Goal: Task Accomplishment & Management: Complete application form

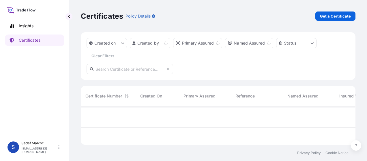
scroll to position [37, 270]
click at [334, 18] on p "Get a Certificate" at bounding box center [335, 16] width 31 height 6
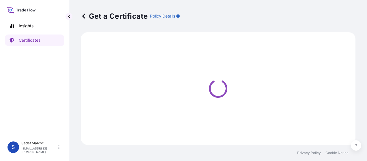
select select "Sea"
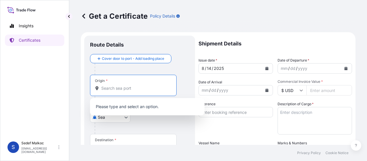
click at [133, 88] on input "Origin *" at bounding box center [135, 89] width 68 height 6
paste input "[GEOGRAPHIC_DATA]"
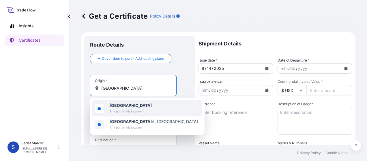
click at [130, 110] on span "Any port in this location" at bounding box center [131, 112] width 42 height 6
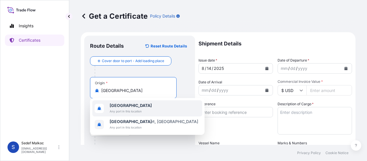
type input "[GEOGRAPHIC_DATA]"
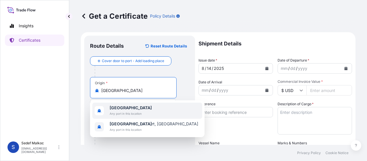
click at [178, 74] on div at bounding box center [142, 72] width 95 height 12
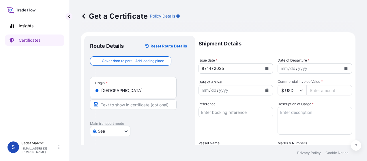
click at [107, 131] on body "0 options available. 2 options available. 2 options available. Insights Certifi…" at bounding box center [183, 80] width 367 height 161
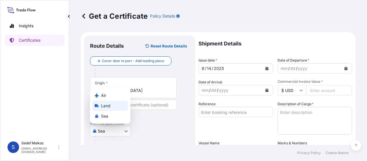
click at [109, 106] on span "Land" at bounding box center [106, 106] width 10 height 6
select select "Land"
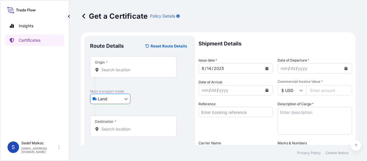
click at [116, 70] on input "Origin *" at bounding box center [135, 70] width 68 height 6
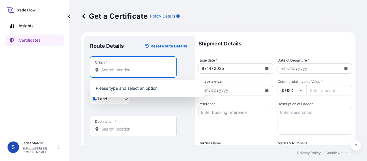
paste input "[GEOGRAPHIC_DATA]"
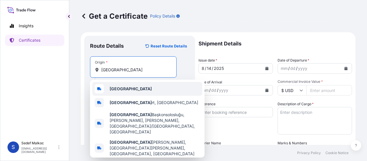
click at [121, 90] on b "[GEOGRAPHIC_DATA]" at bounding box center [131, 88] width 42 height 5
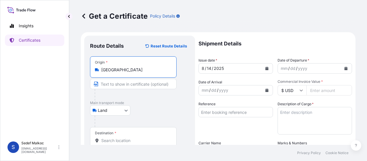
type input "[GEOGRAPHIC_DATA]"
drag, startPoint x: 154, startPoint y: 95, endPoint x: 151, endPoint y: 105, distance: 10.9
click at [154, 97] on div at bounding box center [136, 95] width 82 height 12
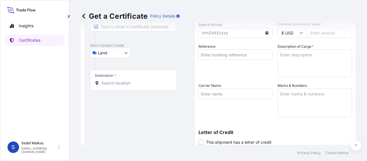
click at [131, 82] on input "Destination *" at bounding box center [135, 83] width 68 height 6
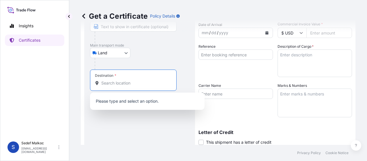
paste input "KOCAELİ"
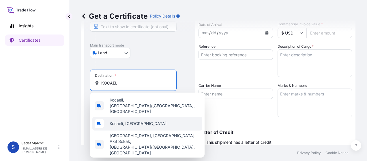
click at [128, 121] on span "Kocaeli, [GEOGRAPHIC_DATA]" at bounding box center [138, 124] width 57 height 6
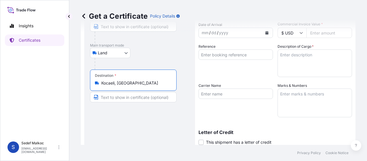
type input "Kocaeli, [GEOGRAPHIC_DATA]"
click at [146, 123] on div "Route Details Reset Route Details Place of loading Road / [GEOGRAPHIC_DATA] / I…" at bounding box center [139, 102] width 99 height 236
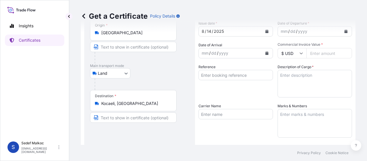
scroll to position [29, 0]
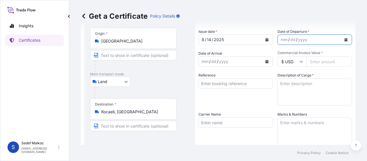
click at [344, 40] on icon "Calendar" at bounding box center [345, 39] width 3 height 3
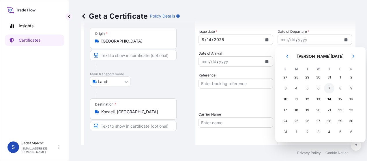
click at [338, 89] on div "8" at bounding box center [340, 88] width 10 height 10
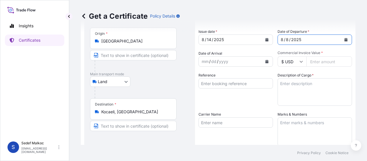
click at [266, 61] on icon "Calendar" at bounding box center [266, 61] width 3 height 3
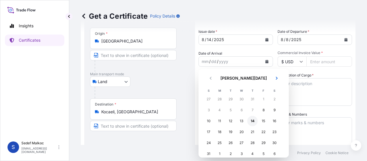
click at [251, 122] on div "14" at bounding box center [252, 121] width 10 height 10
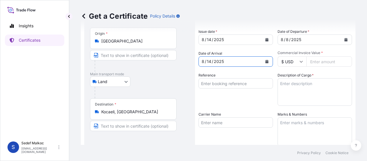
click at [299, 62] on icon at bounding box center [300, 61] width 3 height 3
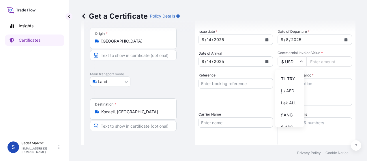
scroll to position [231, 0]
click at [287, 58] on div "TL TRY" at bounding box center [289, 52] width 24 height 11
type input "TL TRY"
click at [319, 64] on input "Commercial Invoice Value *" at bounding box center [329, 62] width 46 height 10
paste input "1.99"
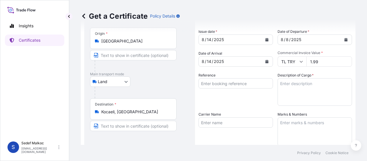
click at [310, 61] on input "1.99" at bounding box center [329, 62] width 46 height 10
click at [313, 61] on input "1998992" at bounding box center [329, 62] width 46 height 10
type input "1988992"
click at [298, 88] on textarea "Description of Cargo *" at bounding box center [314, 92] width 74 height 28
paste textarea "RODILON PAS PA0,0025 50X (10X10GR) BAG TR"
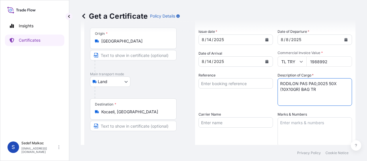
type textarea "RODILON PAS PA0,0025 50X (10X10GR) BAG TR"
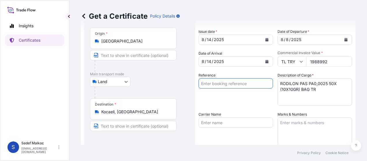
click at [218, 86] on input "Reference" at bounding box center [235, 83] width 74 height 10
paste input "E00001548"
type input "E00001548"
click at [242, 99] on div "Reference E00001548" at bounding box center [235, 89] width 74 height 33
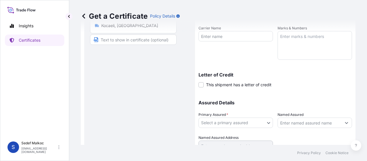
click at [295, 47] on textarea "Marks & Numbers" at bounding box center [314, 45] width 74 height 29
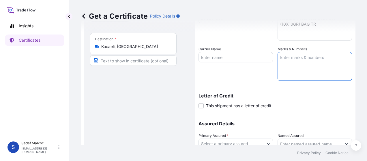
scroll to position [86, 0]
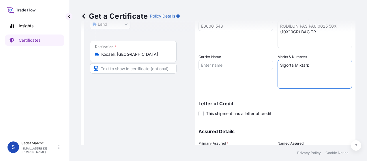
paste textarea "RIGEL TRANSPORT LTD"
click at [308, 65] on textarea "Sigorta Miktarı: RIGEL TRANSPORT LTD" at bounding box center [314, 74] width 74 height 29
click at [310, 81] on textarea "Sigorta Miktarı: Taşıyıcı firma: RIGEL TRANSPORT LTD" at bounding box center [314, 74] width 74 height 29
paste textarea "34 FJN 338"
click at [315, 65] on textarea "Sigorta Miktarı: Taşıyıcı firma: RIGEL TRANSPORT LTD - 34 FJN 338" at bounding box center [314, 74] width 74 height 29
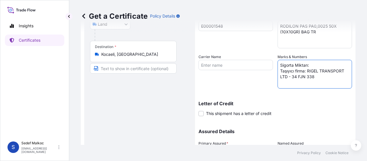
scroll to position [0, 0]
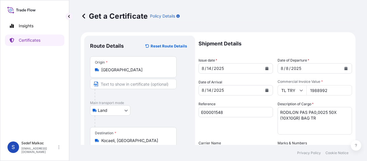
click at [319, 92] on input "1988992" at bounding box center [329, 90] width 46 height 10
click at [231, 128] on div "Reference E00001548" at bounding box center [235, 117] width 74 height 33
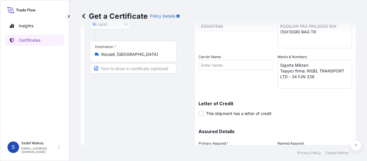
click at [318, 65] on textarea "Sigorta Miktarı: Taşıyıcı firma: RIGEL TRANSPORT LTD - 34 FJN 338" at bounding box center [314, 74] width 74 height 29
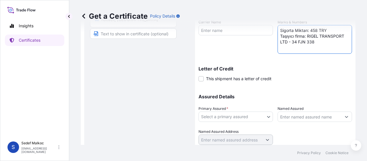
scroll to position [141, 0]
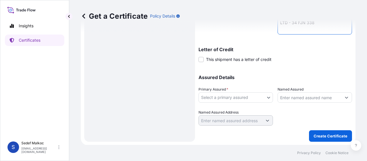
type textarea "Sigorta Miktarı: 458 TRY Taşıyıcı firma: RIGEL TRANSPORT LTD - 34 FJN 338"
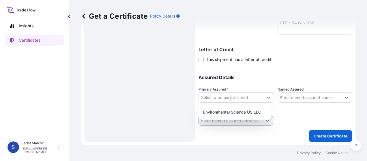
click at [247, 99] on body "Insights Certificates S [PERSON_NAME] [EMAIL_ADDRESS][DOMAIN_NAME] Get a Certif…" at bounding box center [183, 80] width 367 height 161
click at [251, 114] on div "Environmental Science US LLC" at bounding box center [234, 112] width 67 height 10
select select "32009"
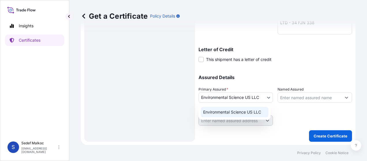
click at [303, 93] on input "Named Assured" at bounding box center [309, 98] width 63 height 10
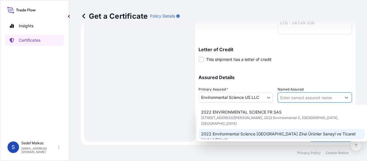
click at [299, 131] on span "2022 Environmental Science [GEOGRAPHIC_DATA] Zirai Ürünler Sanayi ve Ticaret Li…" at bounding box center [281, 137] width 161 height 12
type input "2022 Environmental Science [GEOGRAPHIC_DATA] Zirai Ürünler Sanayi ve Ticaret Li…"
type input "[STREET_ADDRESS]"
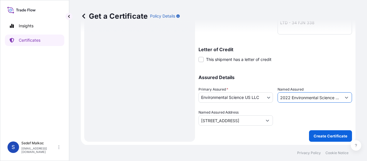
click at [301, 114] on div at bounding box center [314, 118] width 74 height 16
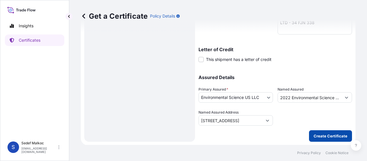
click at [319, 133] on button "Create Certificate" at bounding box center [330, 137] width 43 height 12
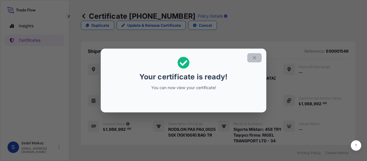
click at [254, 60] on icon "button" at bounding box center [254, 57] width 5 height 5
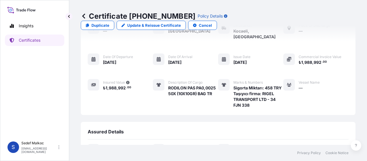
scroll to position [122, 0]
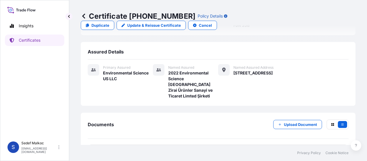
click at [196, 145] on div "PDF Certificate" at bounding box center [218, 152] width 261 height 15
click at [258, 145] on link "PDF Certificate [DATE]T10:28:08.148070" at bounding box center [218, 152] width 261 height 15
click at [86, 16] on icon at bounding box center [84, 16] width 6 height 6
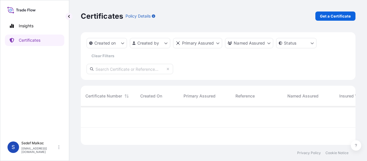
scroll to position [37, 270]
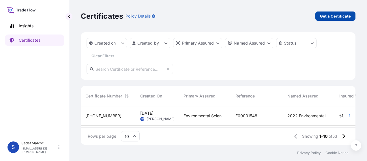
click at [330, 17] on p "Get a Certificate" at bounding box center [335, 16] width 31 height 6
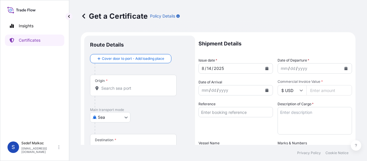
click at [116, 116] on body "Insights Certificates S [PERSON_NAME] [EMAIL_ADDRESS][DOMAIN_NAME] Get a Certif…" at bounding box center [183, 80] width 367 height 161
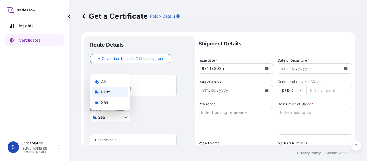
click at [112, 91] on div "Land" at bounding box center [110, 92] width 36 height 10
select select "Land"
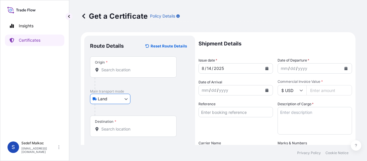
click at [117, 69] on input "Origin *" at bounding box center [135, 70] width 68 height 6
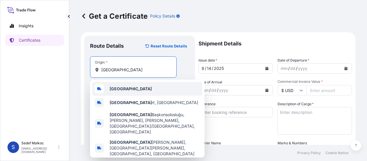
click at [125, 88] on div "[GEOGRAPHIC_DATA]" at bounding box center [147, 89] width 110 height 14
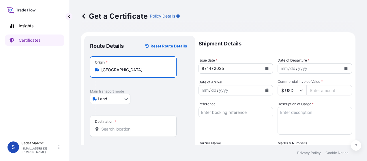
type input "[GEOGRAPHIC_DATA]"
click at [156, 98] on div "Place of loading Road / [GEOGRAPHIC_DATA] / Inland Origin * [GEOGRAPHIC_DATA] M…" at bounding box center [139, 97] width 99 height 81
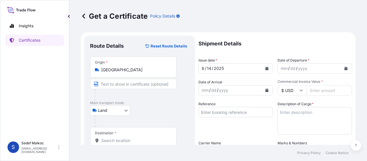
scroll to position [58, 0]
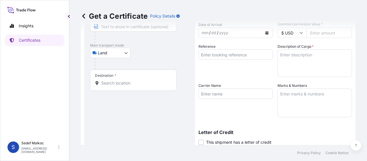
click at [129, 85] on input "Destination *" at bounding box center [135, 83] width 68 height 6
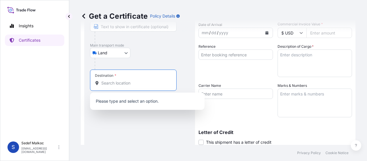
paste input "KOCAELİ"
click at [137, 131] on div "Route Details Reset Route Details Place of loading Road / [GEOGRAPHIC_DATA] / I…" at bounding box center [139, 102] width 99 height 236
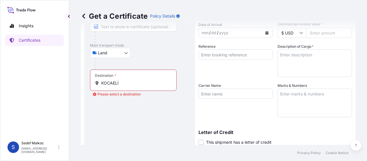
click at [136, 85] on input "KOCAELİ" at bounding box center [135, 83] width 68 height 6
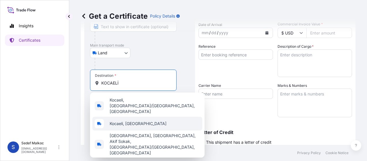
click at [136, 121] on span "Kocaeli, [GEOGRAPHIC_DATA]" at bounding box center [138, 124] width 57 height 6
type input "Kocaeli, [GEOGRAPHIC_DATA]"
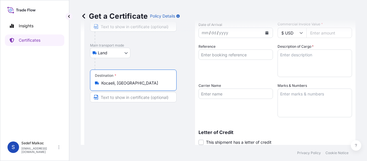
click at [172, 106] on div "Route Details Reset Route Details Place of loading Road / [GEOGRAPHIC_DATA] / I…" at bounding box center [139, 102] width 99 height 236
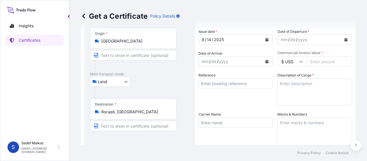
click at [343, 42] on button "Calendar" at bounding box center [345, 39] width 9 height 9
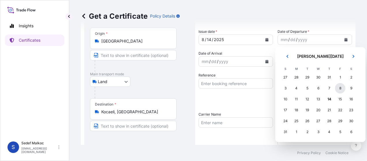
click at [339, 88] on div "8" at bounding box center [340, 88] width 10 height 10
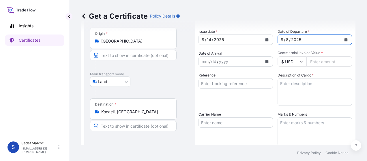
click at [265, 61] on icon "Calendar" at bounding box center [266, 61] width 3 height 3
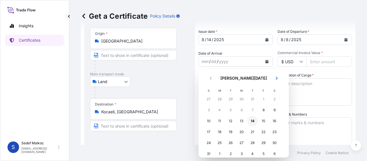
click at [252, 123] on div "14" at bounding box center [252, 121] width 10 height 10
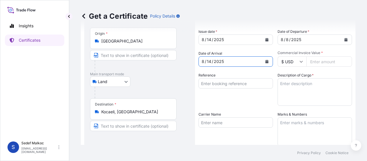
click at [284, 65] on input "$ USD" at bounding box center [291, 62] width 29 height 10
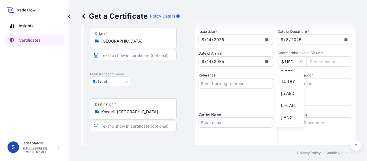
scroll to position [231, 0]
click at [290, 58] on div "TL TRY" at bounding box center [289, 52] width 24 height 11
type input "TL TRY"
click at [317, 59] on input "Commercial Invoice Value *" at bounding box center [329, 62] width 46 height 10
paste input "4.38"
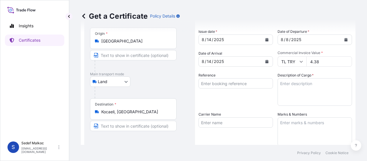
click at [311, 62] on input "4.38" at bounding box center [329, 62] width 46 height 10
click at [319, 65] on input "438" at bounding box center [329, 62] width 46 height 10
type input "4382400"
click at [307, 84] on textarea "Description of Cargo *" at bounding box center [314, 92] width 74 height 28
paste textarea "K-OTHRINE POLYZONE SC62,5 20X1000ML BOT TR"
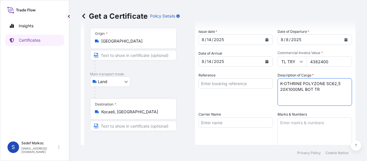
type textarea "K-OTHRINE POLYZONE SC62,5 20X1000ML BOT TR"
click at [260, 101] on div "Reference" at bounding box center [235, 89] width 74 height 33
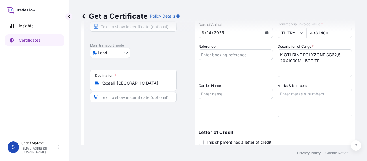
click at [240, 55] on input "Reference" at bounding box center [235, 55] width 74 height 10
paste input "E00001549"
type input "E00001549"
click at [294, 103] on textarea "Marks & Numbers" at bounding box center [314, 103] width 74 height 29
click at [317, 34] on input "4382400" at bounding box center [329, 33] width 46 height 10
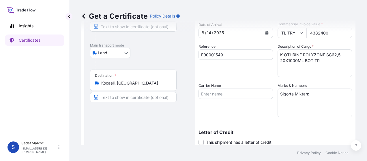
click at [317, 34] on input "4382400" at bounding box center [329, 33] width 46 height 10
click at [230, 117] on div "Carrier Name" at bounding box center [235, 100] width 74 height 35
click at [313, 92] on textarea "Sigorta Miktarı:" at bounding box center [314, 103] width 74 height 29
click at [313, 92] on textarea "Sigorta Miktarı: 1008 TRY" at bounding box center [314, 103] width 74 height 29
click at [337, 95] on textarea "Sigorta Miktarı: 1008 TRY" at bounding box center [314, 103] width 74 height 29
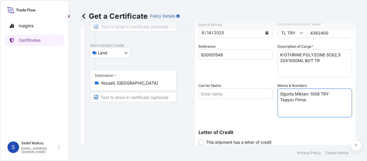
paste textarea "RIGEL TRANSPORT LTD"
paste textarea "34 FJN 338"
type textarea "Sigorta Miktarı: 1008 TRY Taşıyıcı Firma: RIGEL TRANSPORT LTD - 34 FJN 338"
click at [299, 123] on div "Letter of Credit This shipment has a letter of credit Letter of credit * Letter…" at bounding box center [274, 134] width 153 height 22
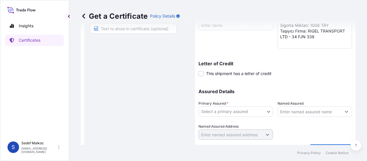
scroll to position [141, 0]
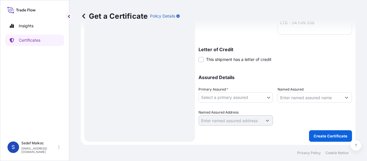
click at [261, 99] on body "Insights Certificates S [PERSON_NAME] [EMAIL_ADDRESS][DOMAIN_NAME] Get a Certif…" at bounding box center [183, 80] width 367 height 161
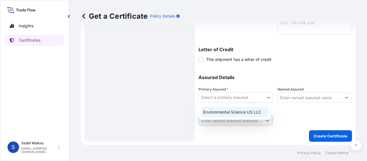
click at [252, 113] on div "Environmental Science US LLC" at bounding box center [234, 112] width 67 height 10
select select "32009"
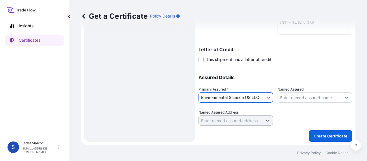
click at [294, 101] on input "Named Assured" at bounding box center [309, 98] width 63 height 10
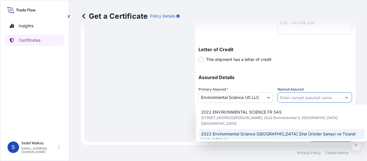
click at [291, 131] on span "2022 Environmental Science [GEOGRAPHIC_DATA] Zirai Ürünler Sanayi ve Ticaret Li…" at bounding box center [281, 137] width 161 height 12
type input "2022 Environmental Science [GEOGRAPHIC_DATA] Zirai Ürünler Sanayi ve Ticaret Li…"
type input "[STREET_ADDRESS]"
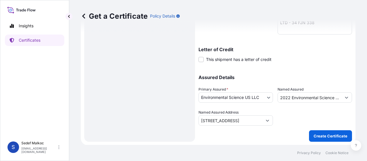
click at [302, 117] on div at bounding box center [314, 118] width 74 height 16
click at [317, 136] on p "Create Certificate" at bounding box center [330, 136] width 34 height 6
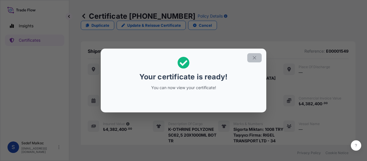
click at [255, 60] on icon "button" at bounding box center [254, 57] width 5 height 5
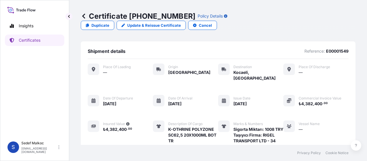
scroll to position [127, 0]
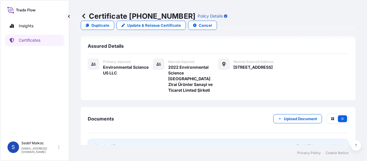
click at [233, 139] on link "PDF Certificate [DATE]T10:30:28.155610" at bounding box center [218, 146] width 261 height 15
